Goal: Task Accomplishment & Management: Use online tool/utility

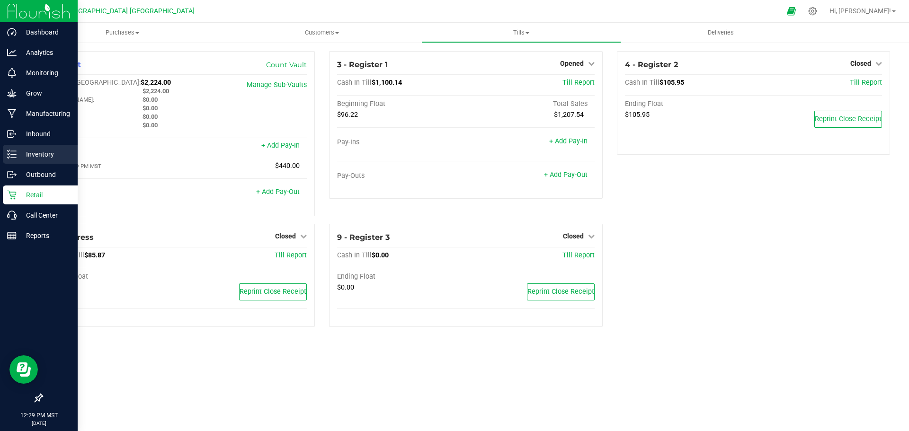
click at [39, 152] on p "Inventory" at bounding box center [45, 154] width 57 height 11
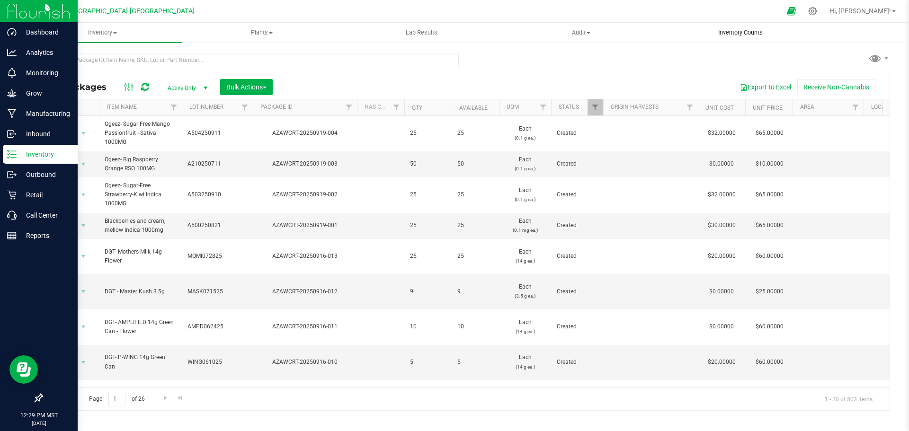
click at [743, 30] on span "Inventory Counts" at bounding box center [741, 32] width 70 height 9
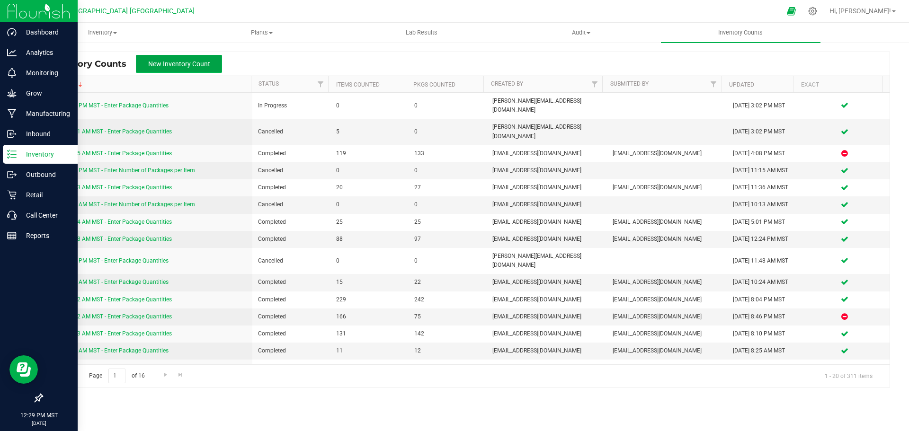
click at [182, 63] on span "New Inventory Count" at bounding box center [179, 64] width 62 height 8
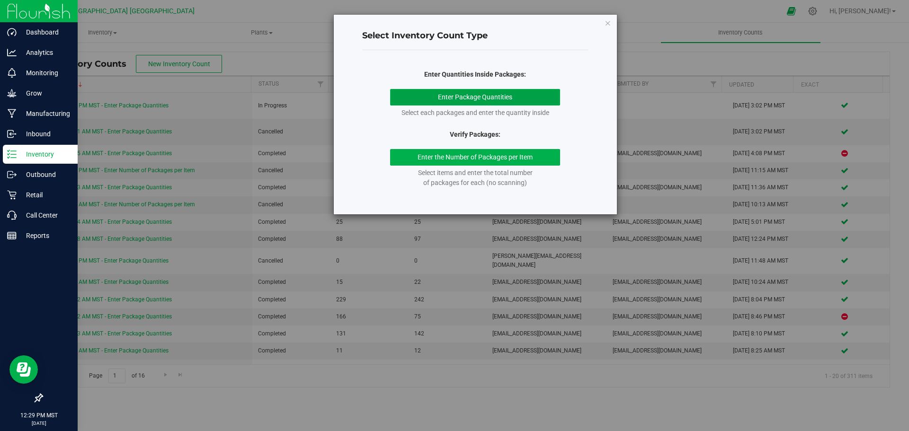
click at [478, 96] on button "Enter Package Quantities" at bounding box center [475, 97] width 170 height 17
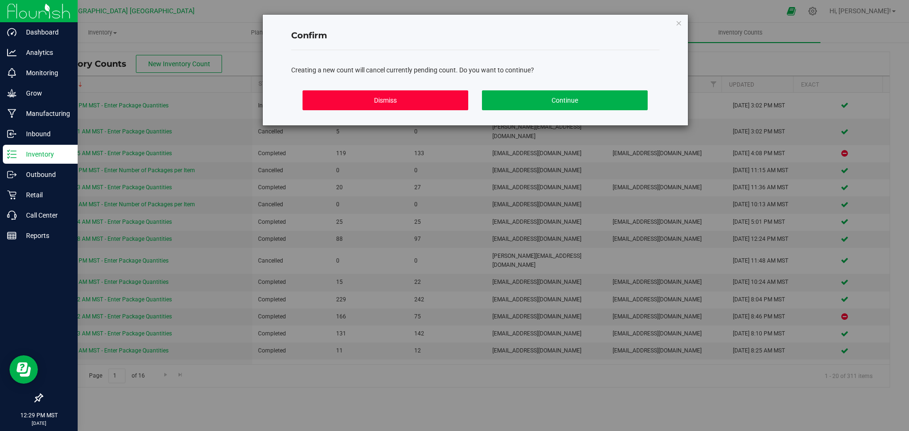
click at [382, 100] on button "Dismiss" at bounding box center [386, 100] width 166 height 20
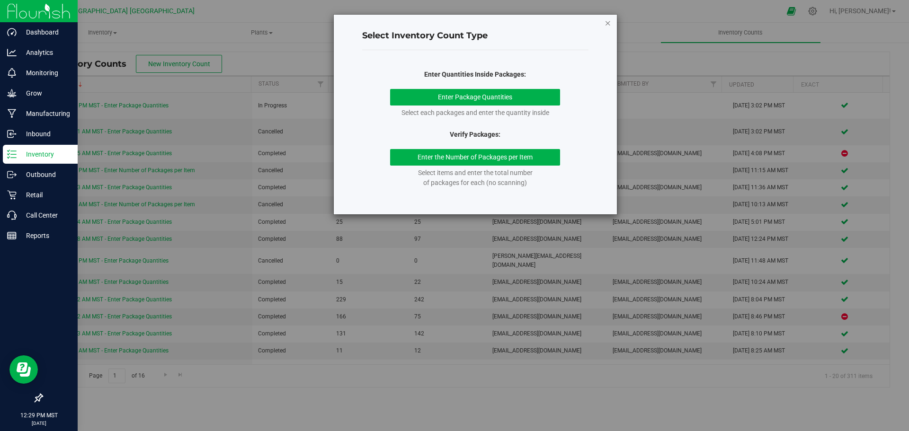
click at [606, 22] on icon "button" at bounding box center [608, 22] width 7 height 11
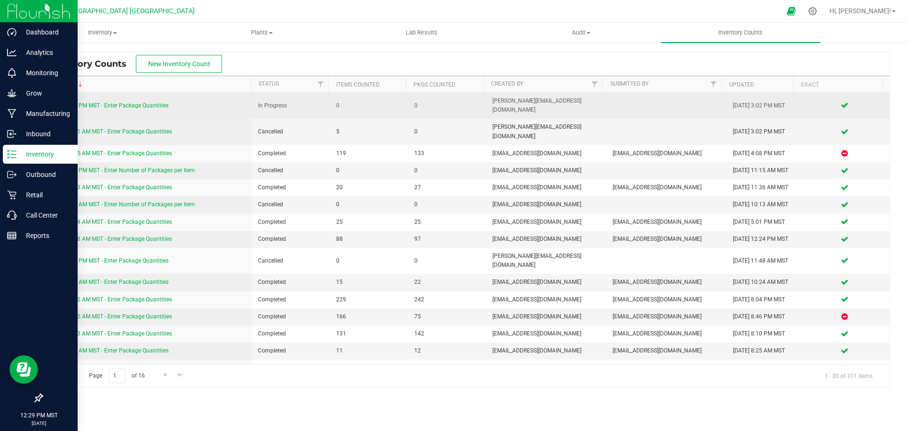
click at [145, 102] on link "[DATE] 3:02 PM MST - Enter Package Quantities" at bounding box center [108, 105] width 121 height 7
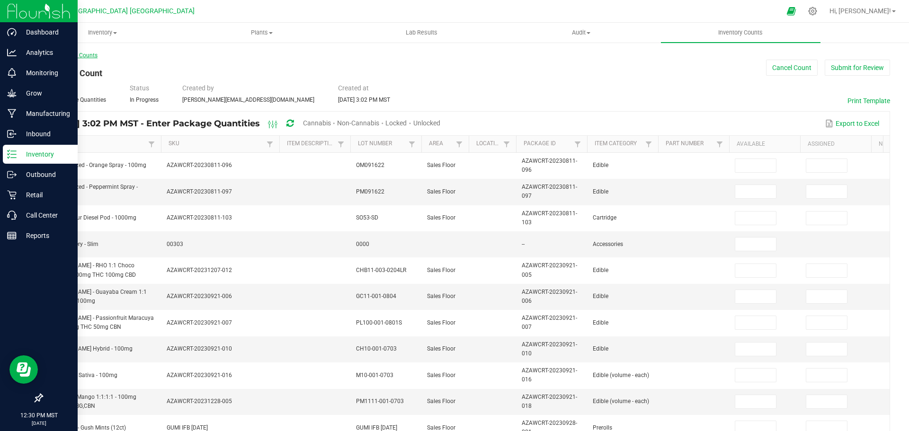
click at [69, 54] on link "< All Inventory Counts" at bounding box center [70, 55] width 56 height 7
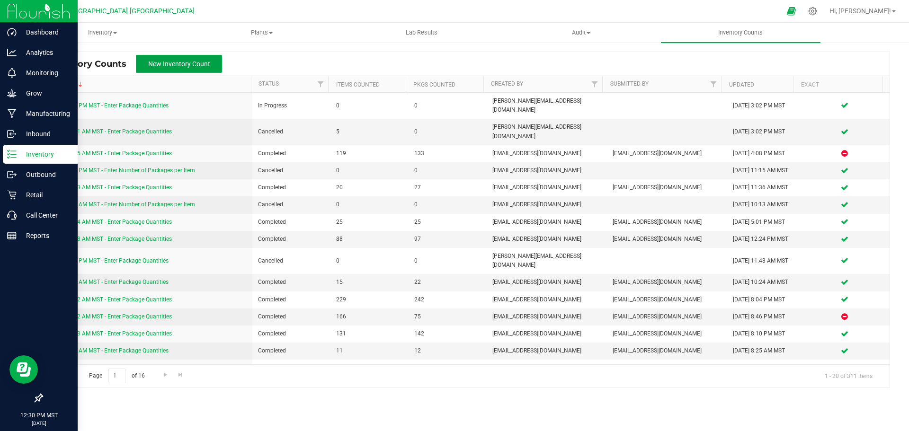
click at [179, 64] on span "New Inventory Count" at bounding box center [179, 64] width 62 height 8
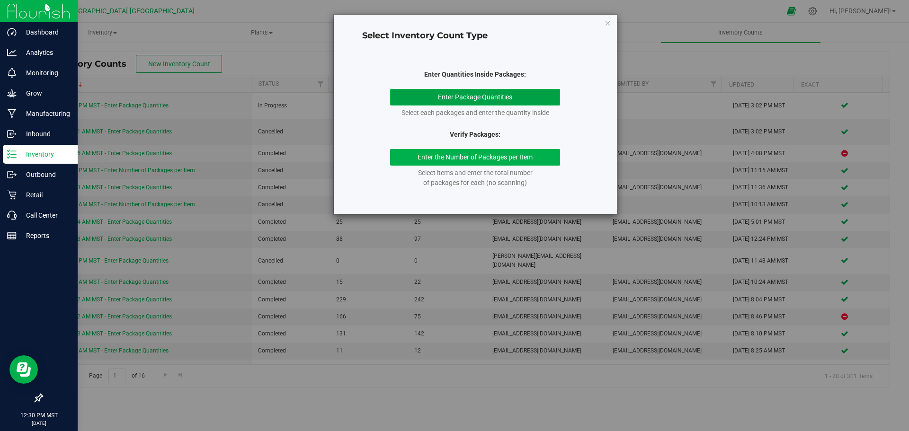
click at [459, 99] on button "Enter Package Quantities" at bounding box center [475, 97] width 170 height 17
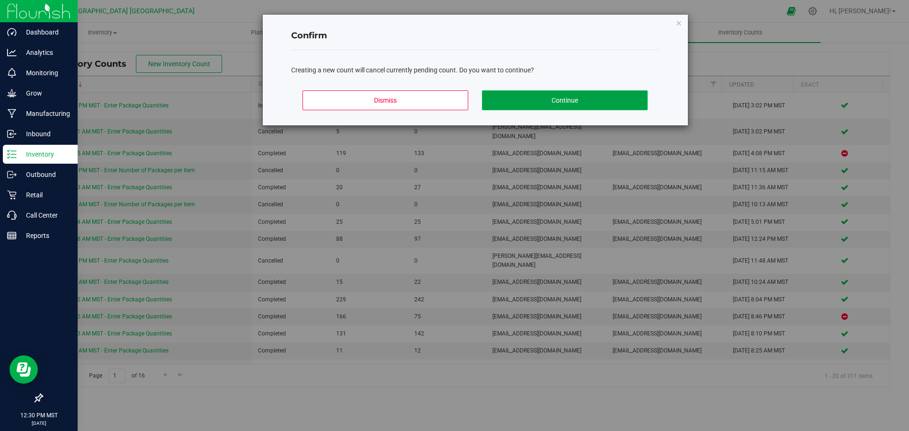
click at [576, 98] on button "Continue" at bounding box center [565, 100] width 166 height 20
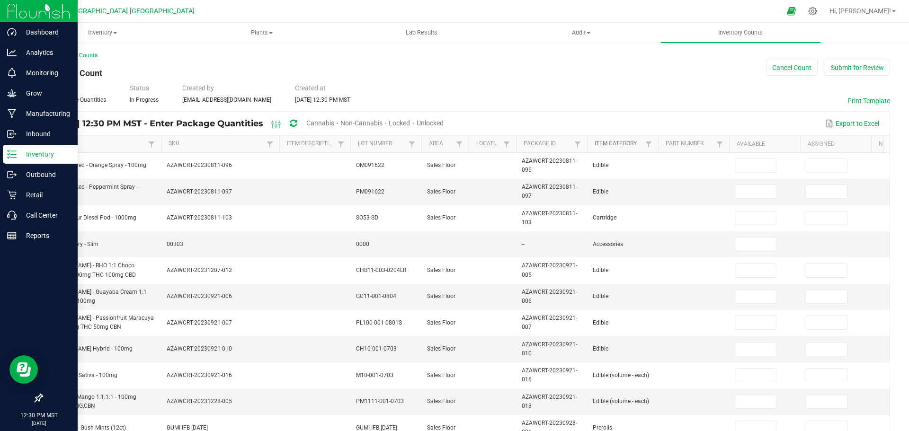
click at [621, 141] on link "Item Category" at bounding box center [619, 144] width 48 height 8
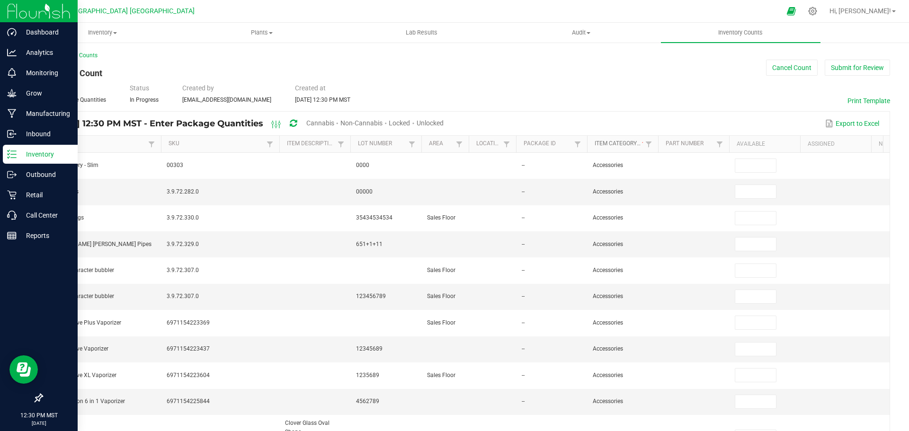
click at [627, 141] on link "Item Category" at bounding box center [619, 144] width 48 height 8
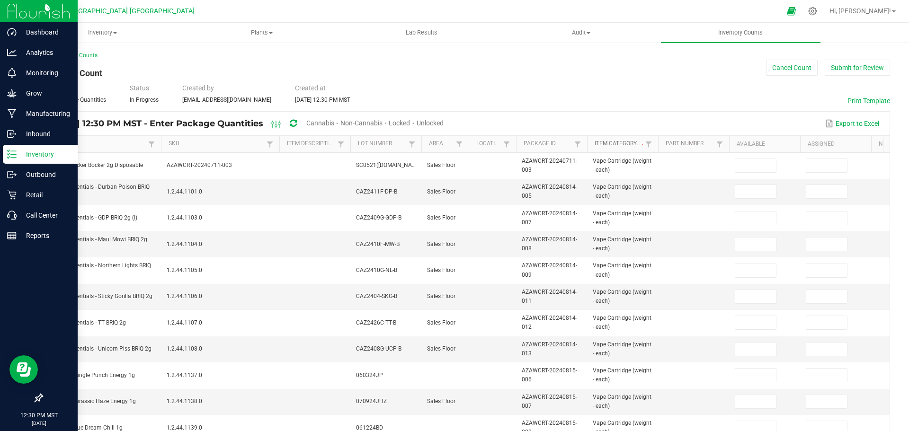
click at [629, 142] on link "Item Category" at bounding box center [619, 144] width 48 height 8
click at [619, 143] on link "Item Category" at bounding box center [619, 144] width 48 height 8
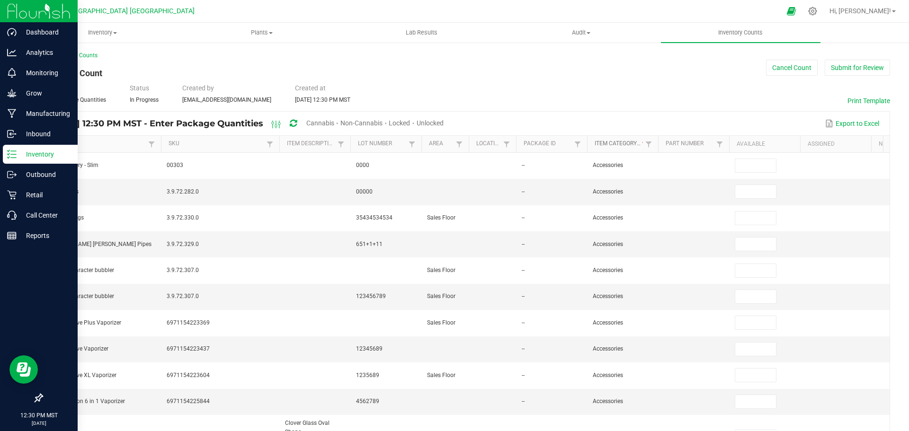
click at [627, 144] on link "Item Category" at bounding box center [619, 144] width 48 height 8
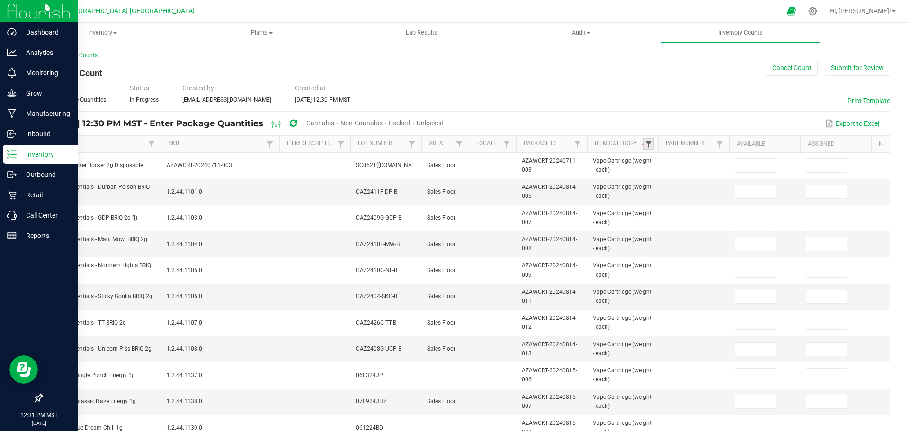
click at [650, 143] on span at bounding box center [649, 145] width 8 height 8
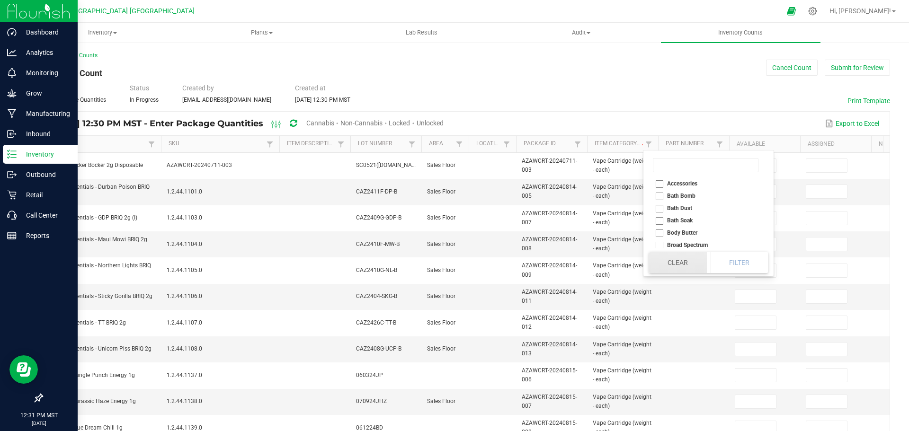
click at [691, 263] on button "Clear" at bounding box center [678, 262] width 58 height 21
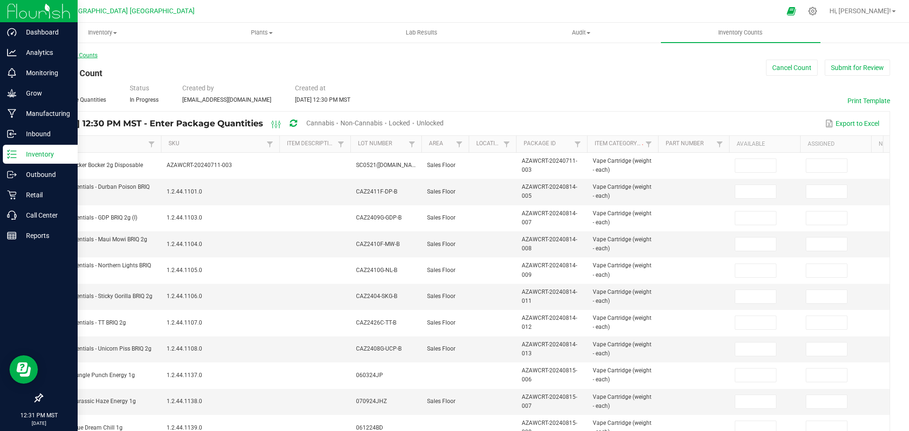
click at [80, 52] on link "< All Inventory Counts" at bounding box center [70, 55] width 56 height 7
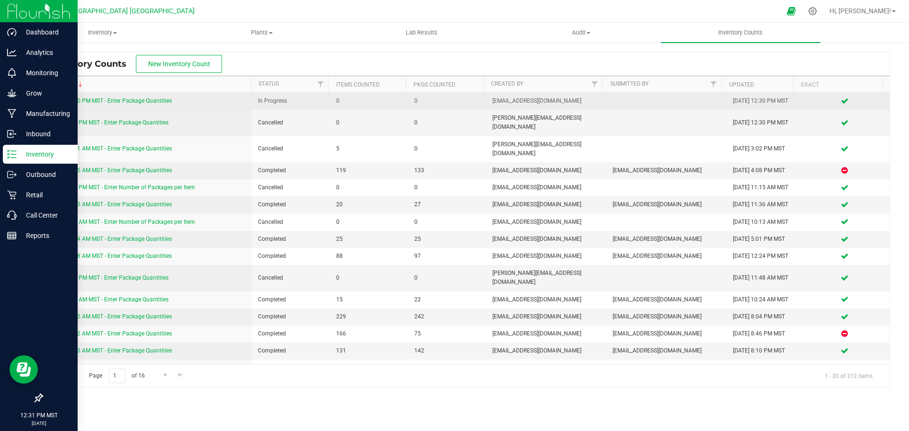
click at [120, 100] on link "[DATE] 12:30 PM MST - Enter Package Quantities" at bounding box center [110, 101] width 124 height 7
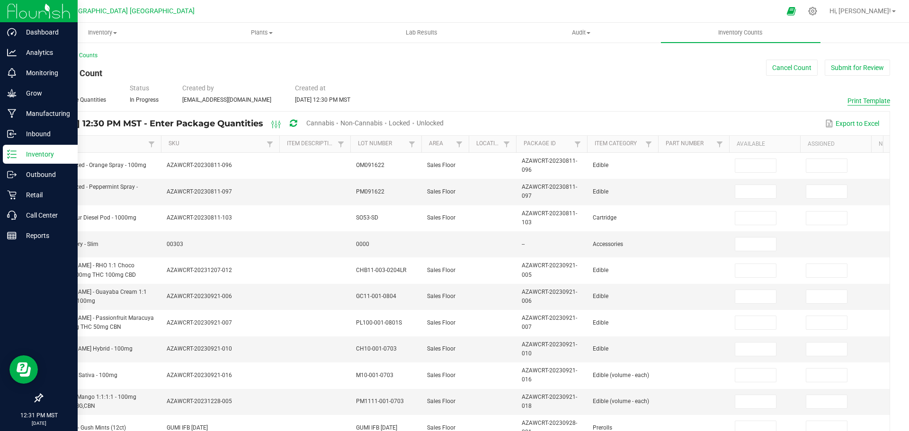
click at [862, 98] on button "Print Template" at bounding box center [869, 100] width 43 height 9
